Goal: Find specific page/section: Find specific page/section

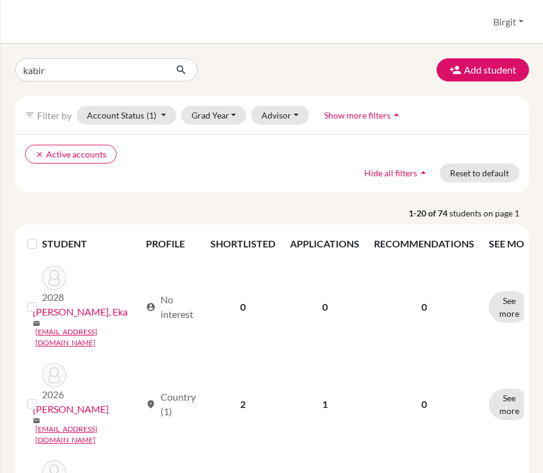
type input "kabir"
click at [179, 65] on icon "submit" at bounding box center [181, 70] width 12 height 12
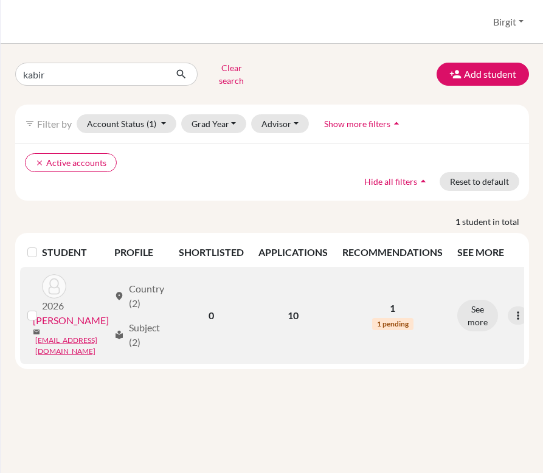
click at [404, 318] on span "1 pending" at bounding box center [392, 324] width 41 height 12
click at [406, 301] on p "1" at bounding box center [393, 308] width 100 height 15
click at [69, 313] on link "[PERSON_NAME]" at bounding box center [71, 320] width 76 height 15
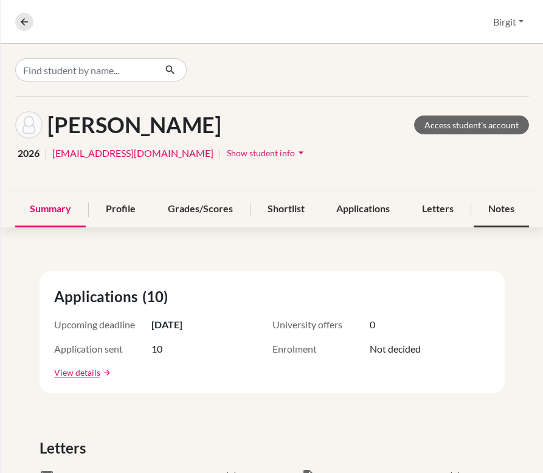
click at [495, 202] on div "Notes" at bounding box center [501, 210] width 55 height 36
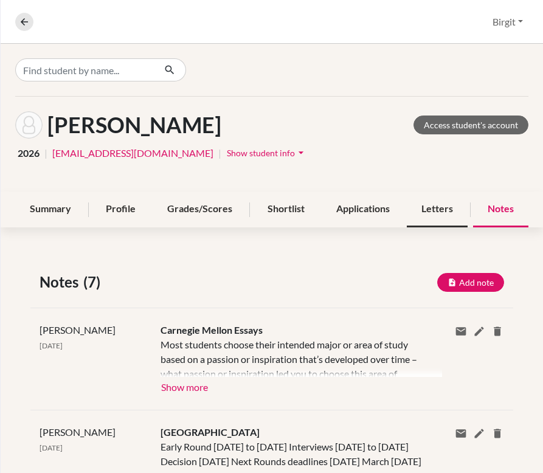
click at [424, 207] on div "Letters" at bounding box center [437, 210] width 61 height 36
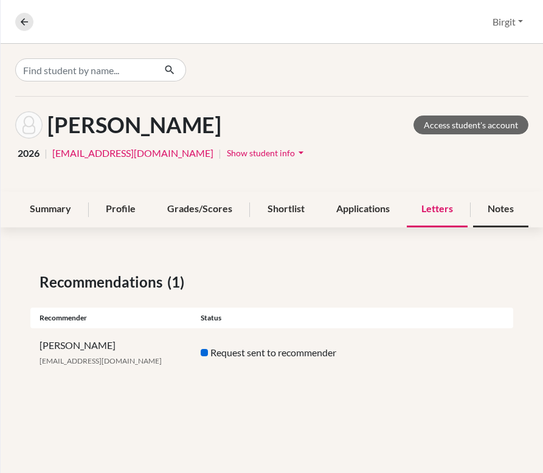
click at [489, 214] on div "Notes" at bounding box center [500, 210] width 55 height 36
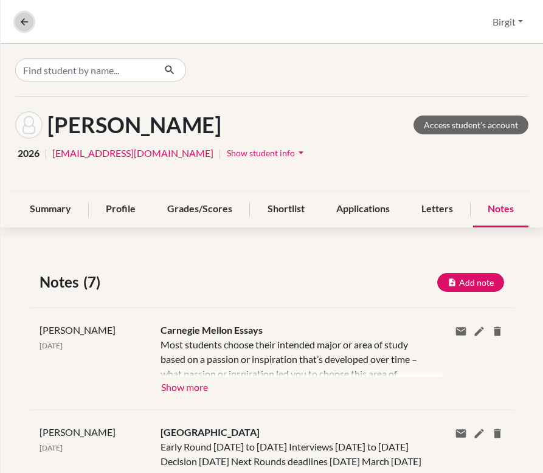
click at [26, 24] on icon at bounding box center [24, 21] width 11 height 11
